Goal: Information Seeking & Learning: Learn about a topic

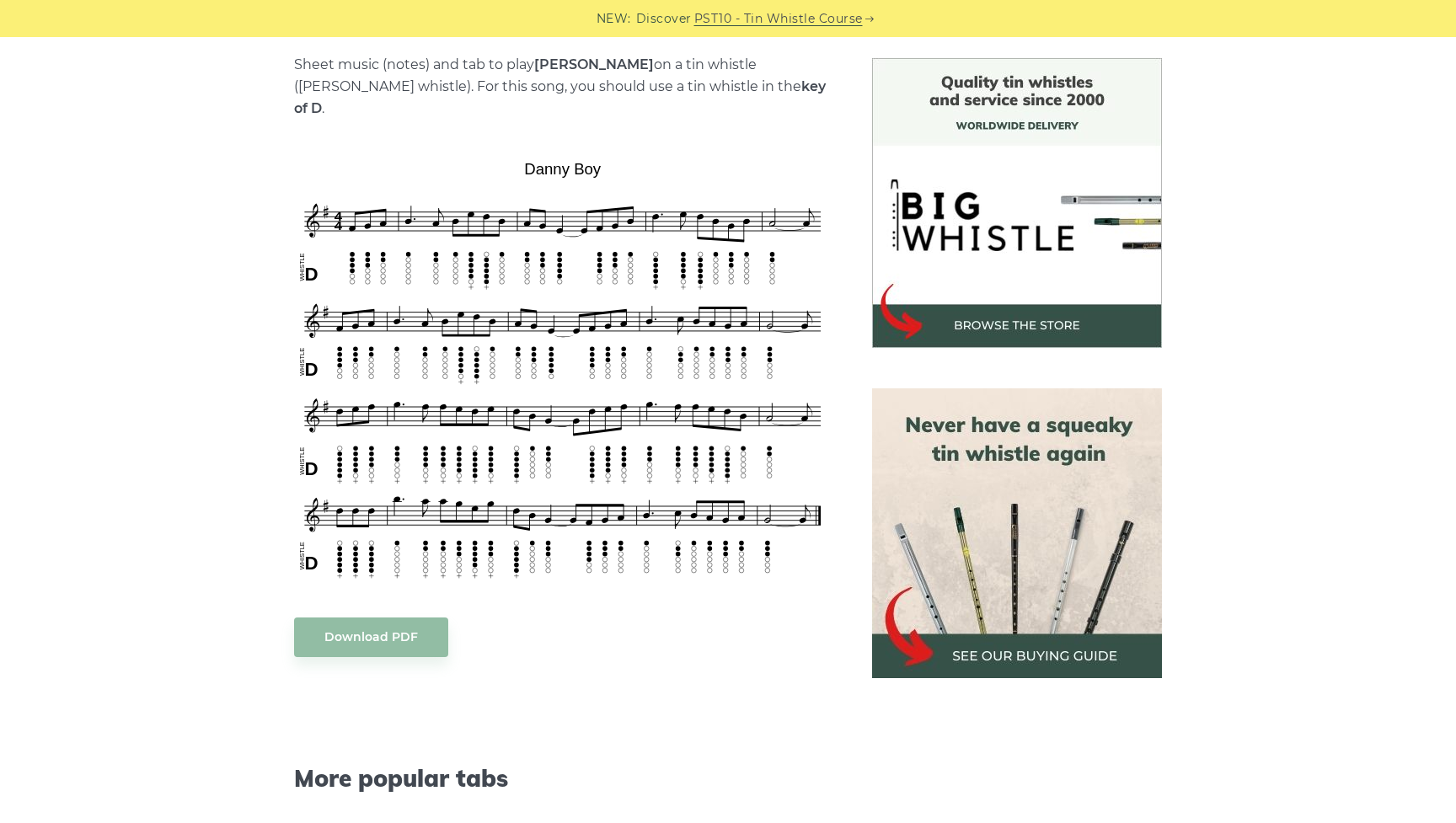
scroll to position [607, 0]
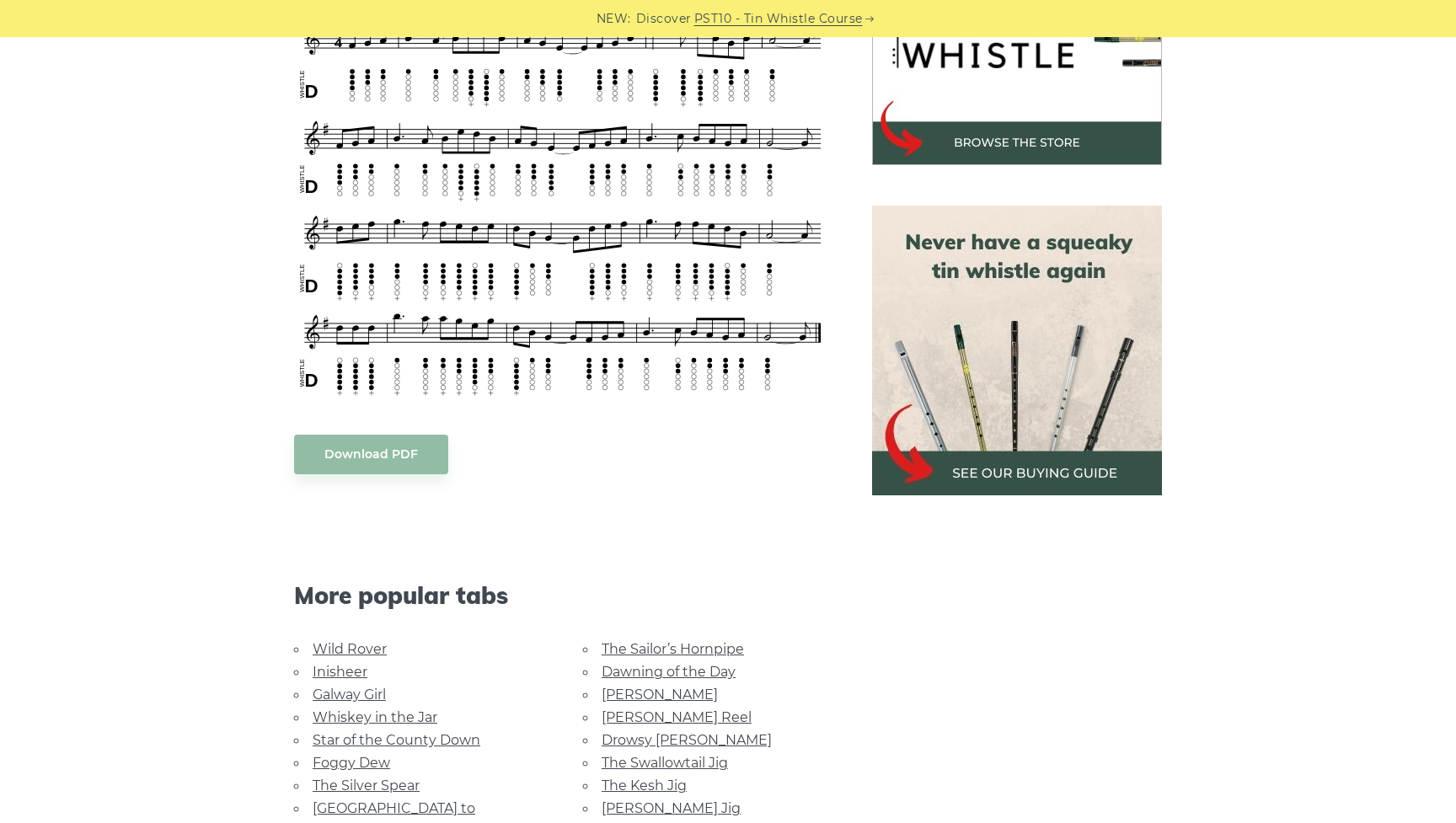
click at [361, 431] on body "NEW: Discover PST10 - Tin Whistle Course Lessons Fingering Charts Tabs & Notes …" at bounding box center [728, 704] width 1456 height 2622
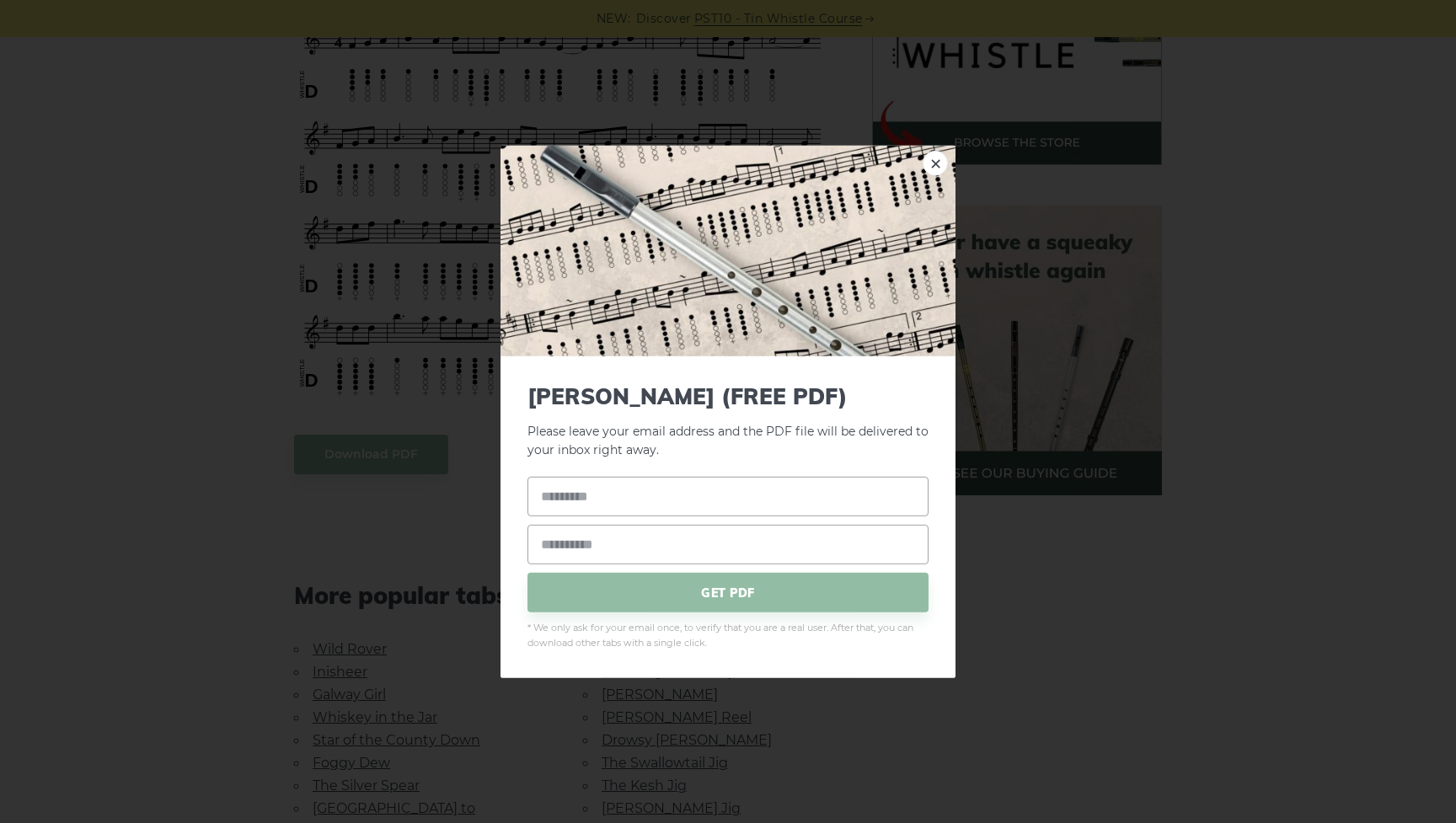
click at [204, 388] on div "× [PERSON_NAME] (FREE PDF) Please leave your email address and the PDF file wil…" at bounding box center [728, 412] width 1456 height 823
click at [942, 166] on link "×" at bounding box center [935, 162] width 25 height 25
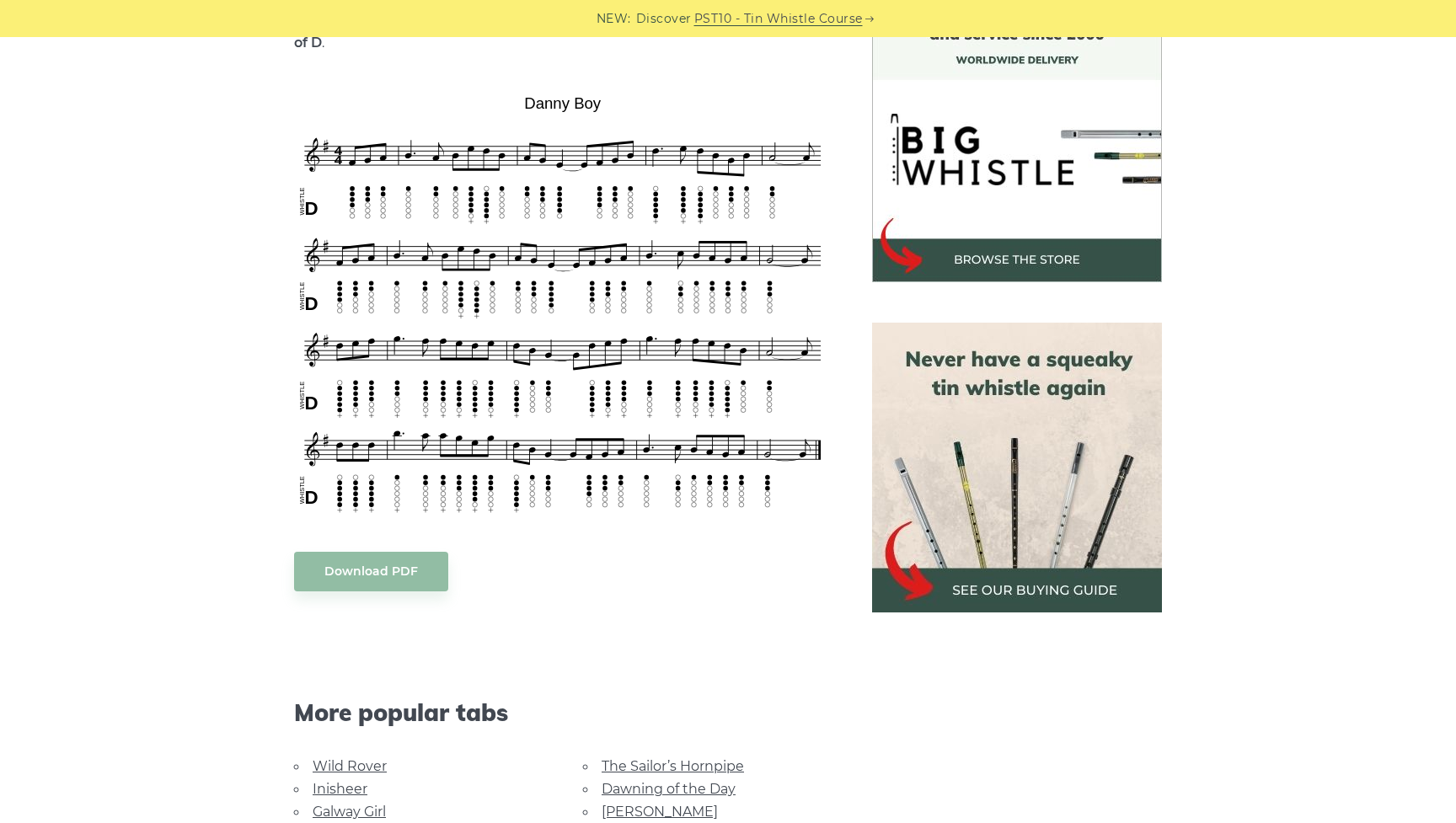
scroll to position [457, 0]
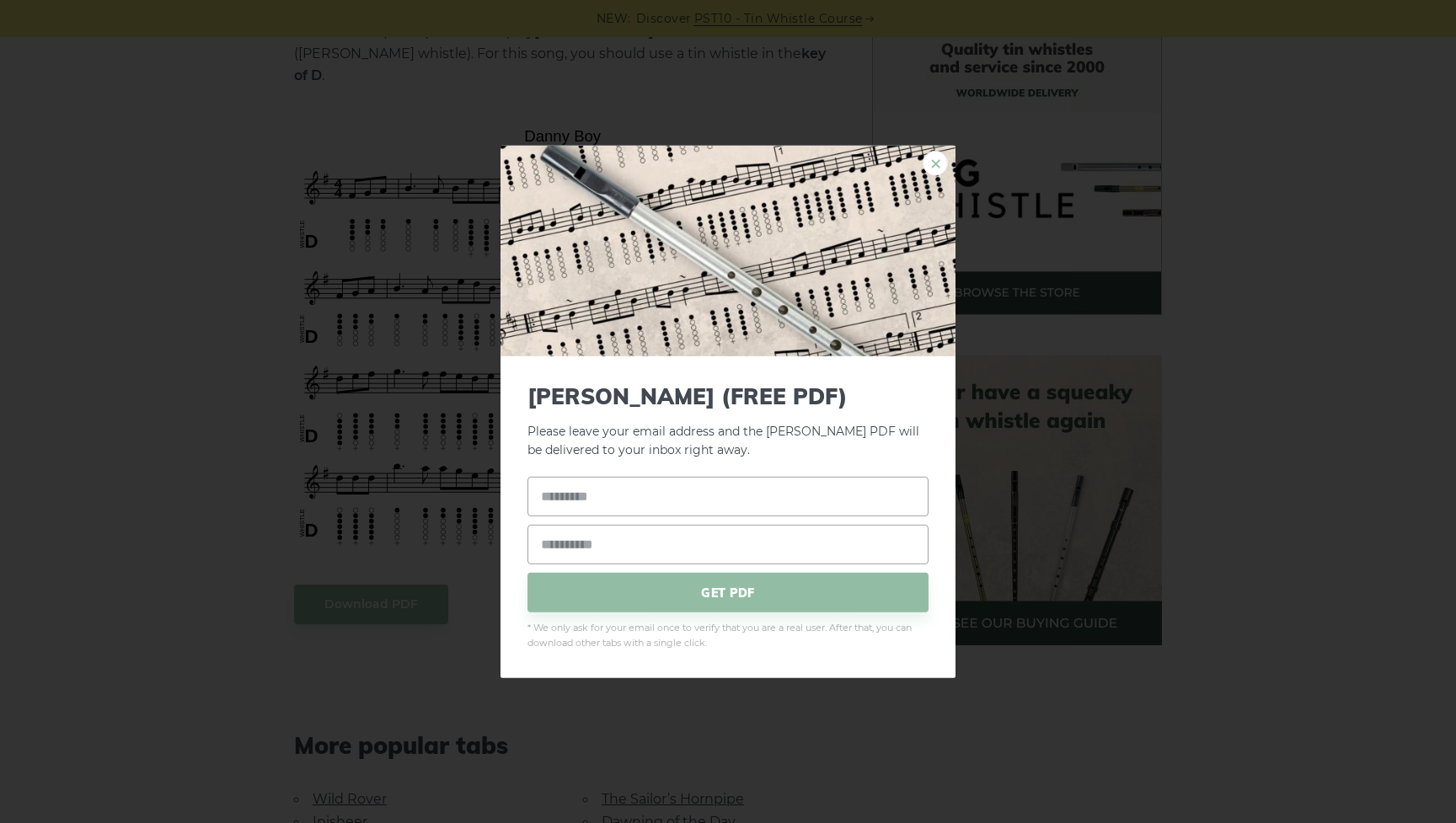
click at [933, 167] on link "×" at bounding box center [935, 162] width 25 height 25
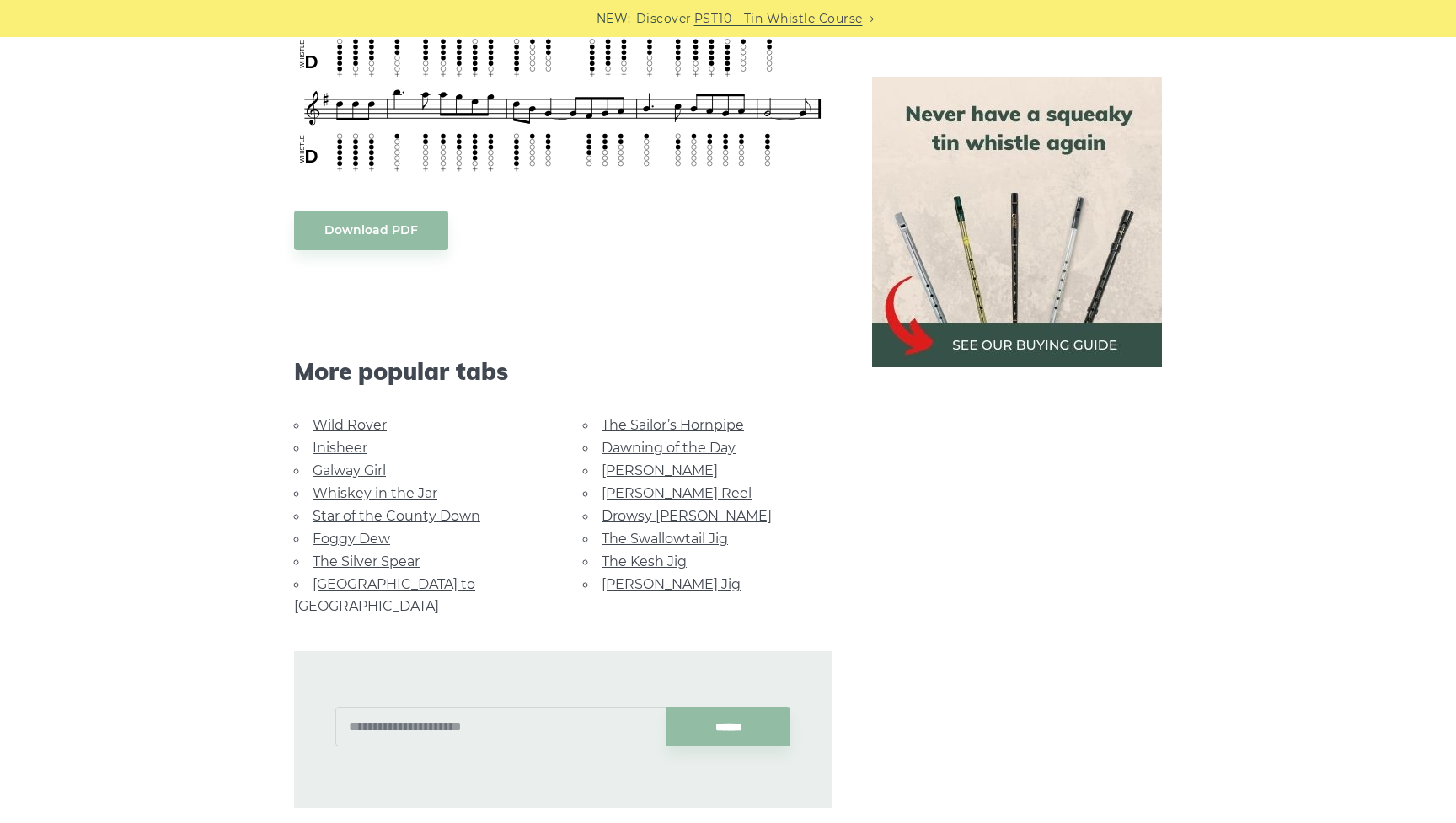
scroll to position [827, 0]
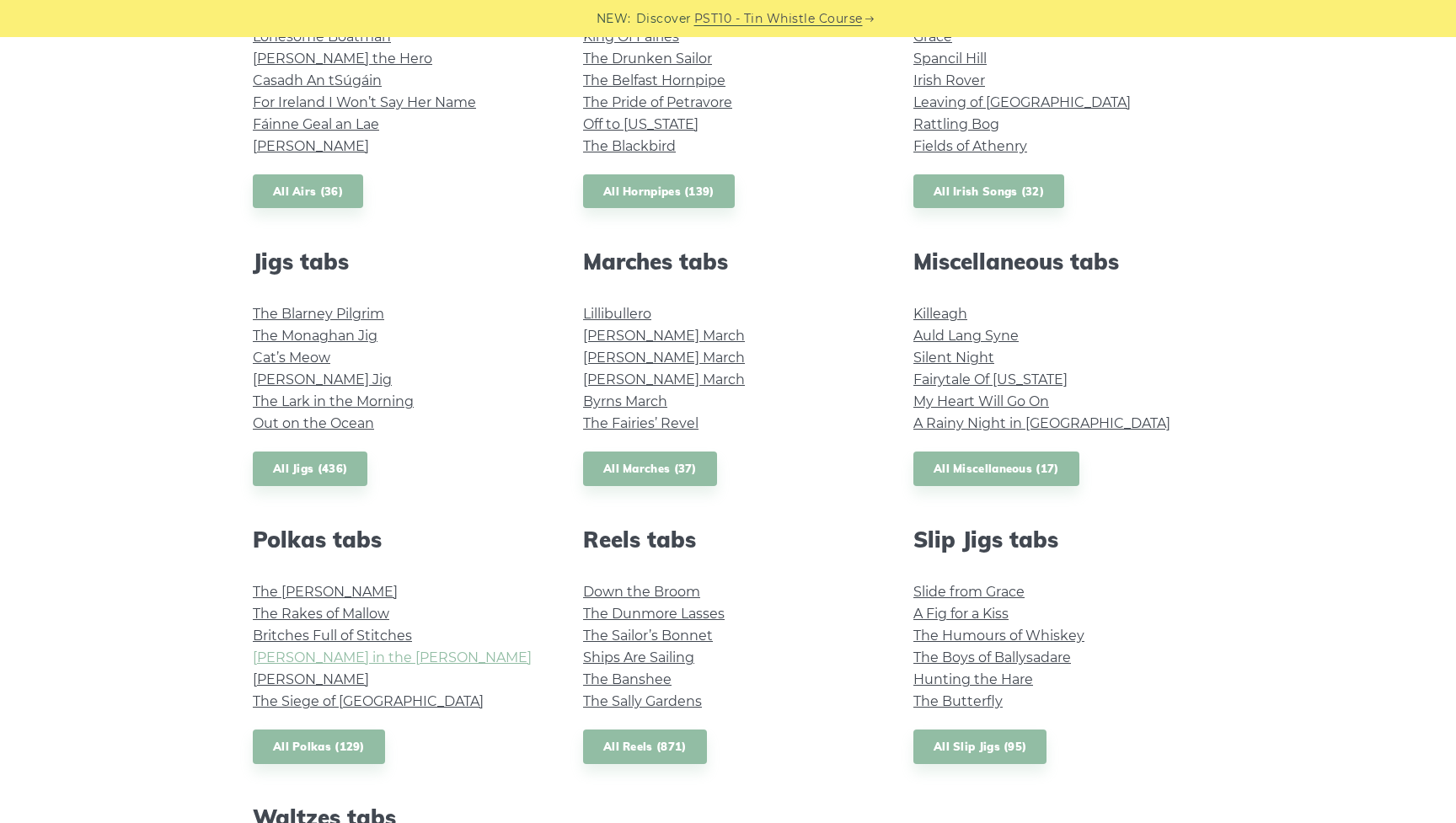
scroll to position [737, 0]
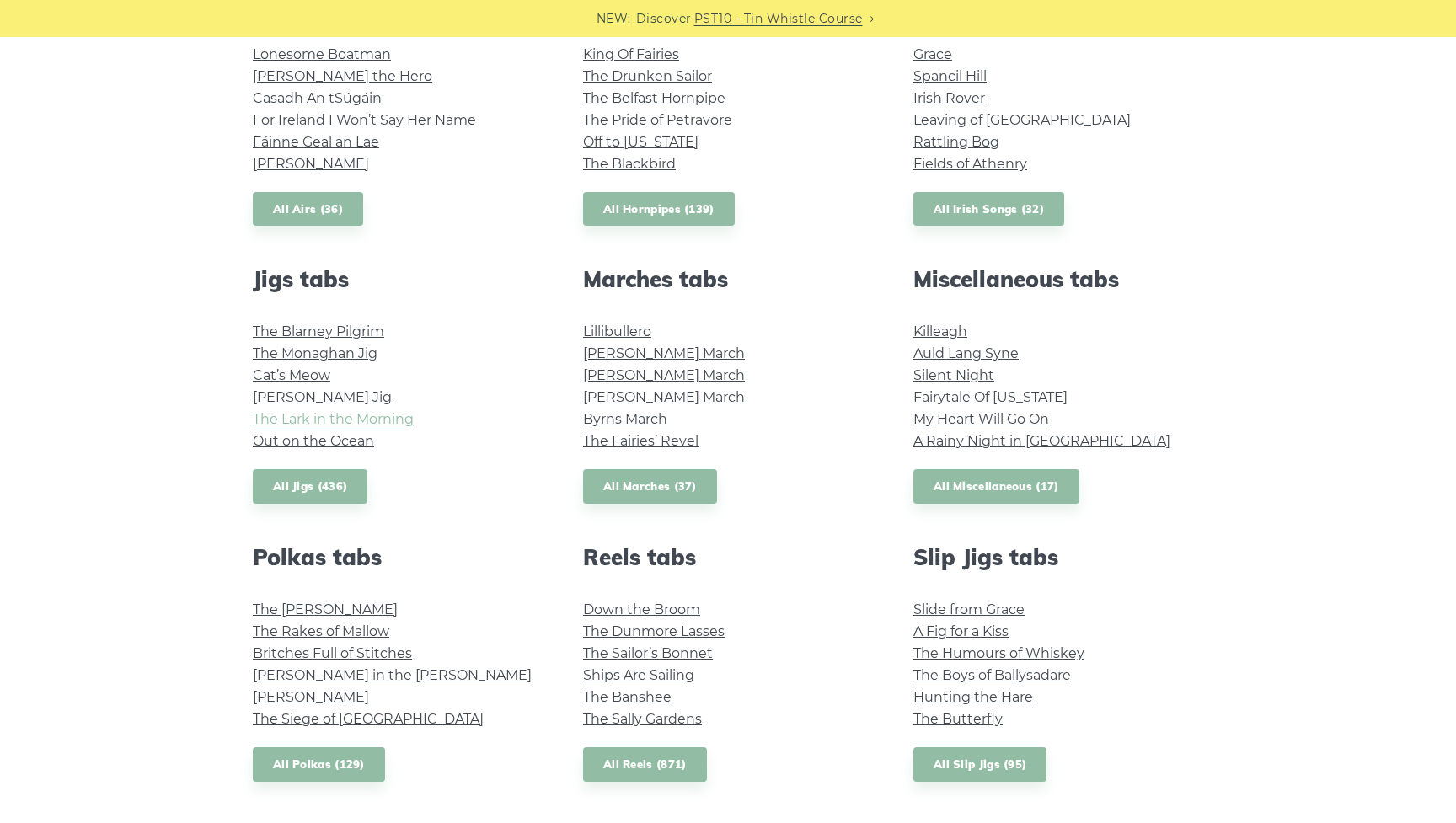
click at [363, 423] on link "The Lark in the Morning" at bounding box center [333, 419] width 161 height 16
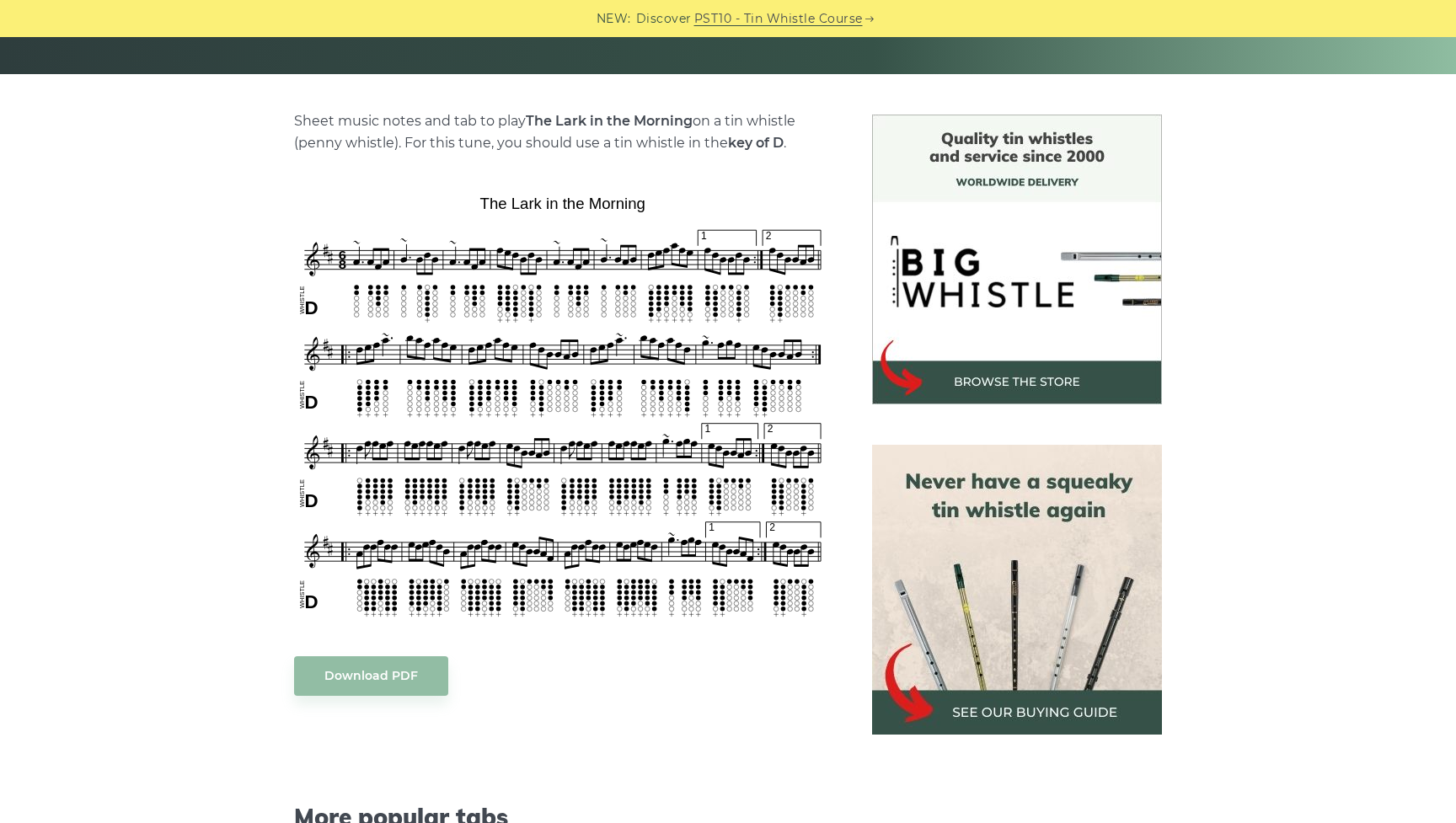
scroll to position [376, 0]
